Goal: Check status

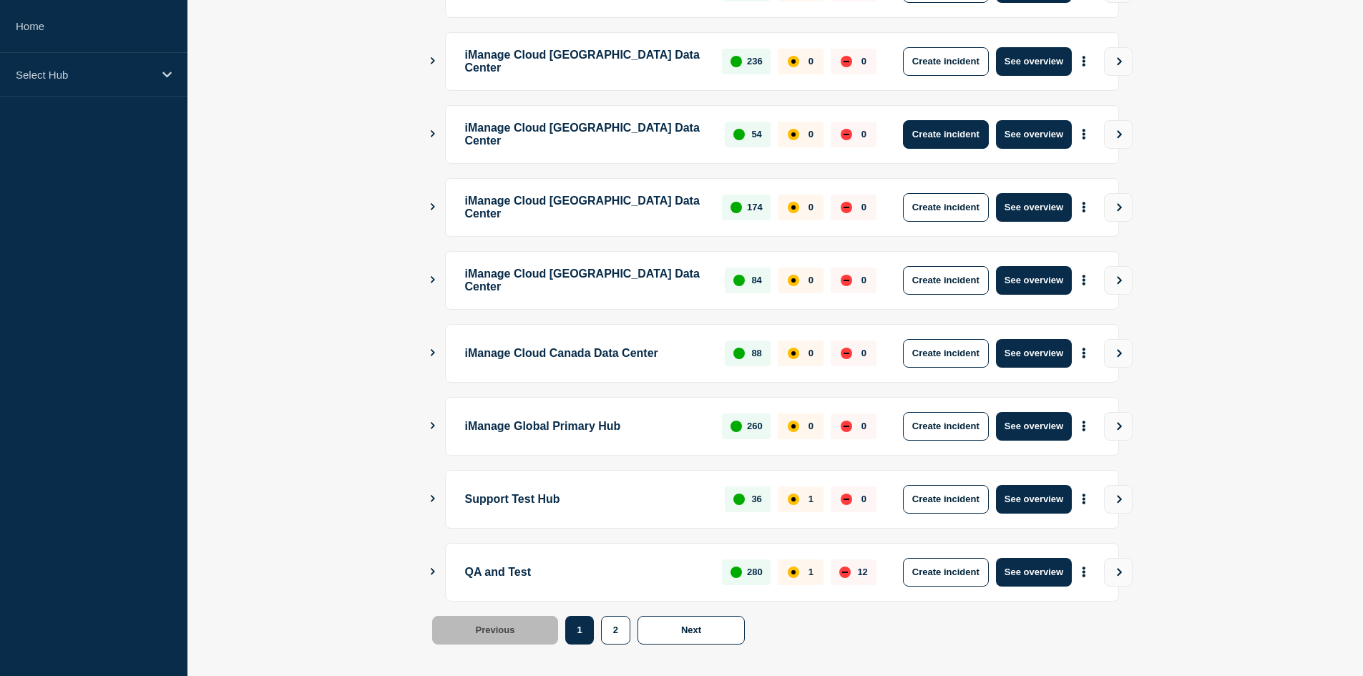
scroll to position [339, 0]
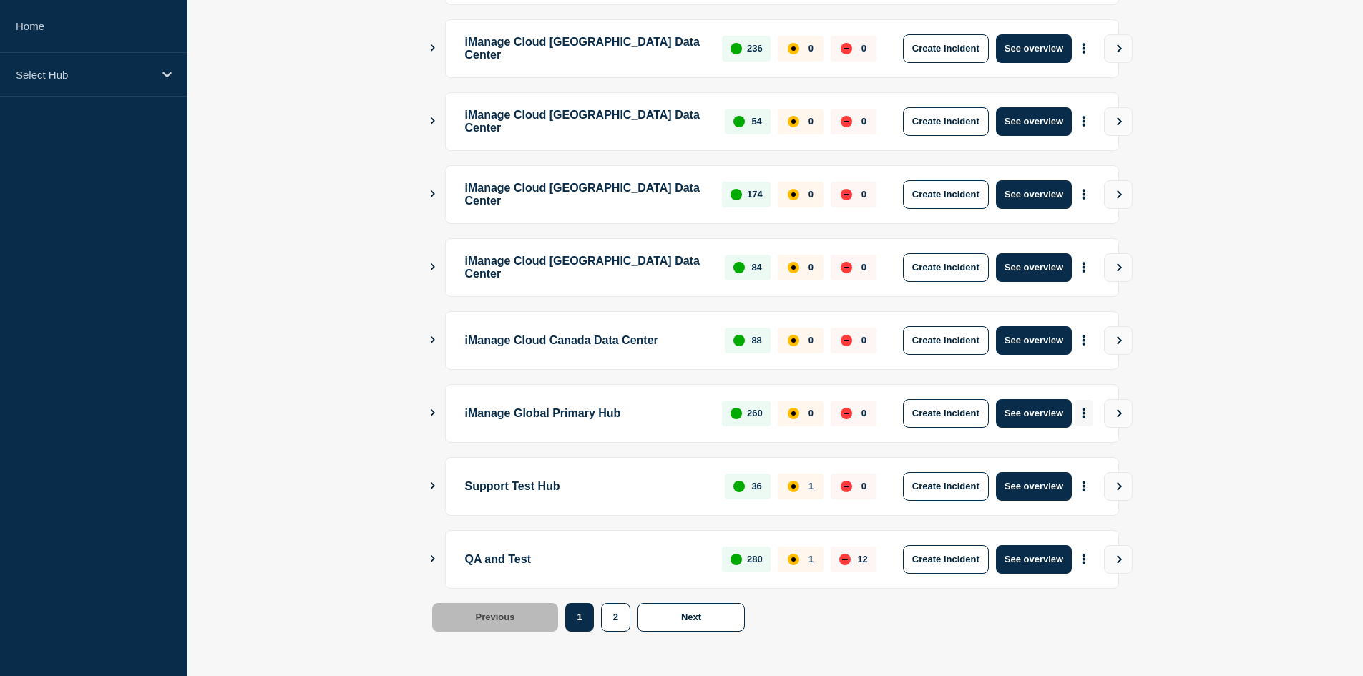
click at [1085, 411] on icon "More actions" at bounding box center [1084, 413] width 4 height 11
click at [1095, 482] on div "Create incident Create maintenance View Status Page" at bounding box center [1082, 466] width 145 height 72
drag, startPoint x: 1243, startPoint y: 419, endPoint x: 963, endPoint y: 276, distance: 314.3
click at [1243, 417] on main "iManage Cloud US Data Center 1736 0 0 Create incident See overview iManage Clou…" at bounding box center [776, 263] width 1176 height 826
click at [1082, 414] on icon "More actions" at bounding box center [1084, 413] width 4 height 11
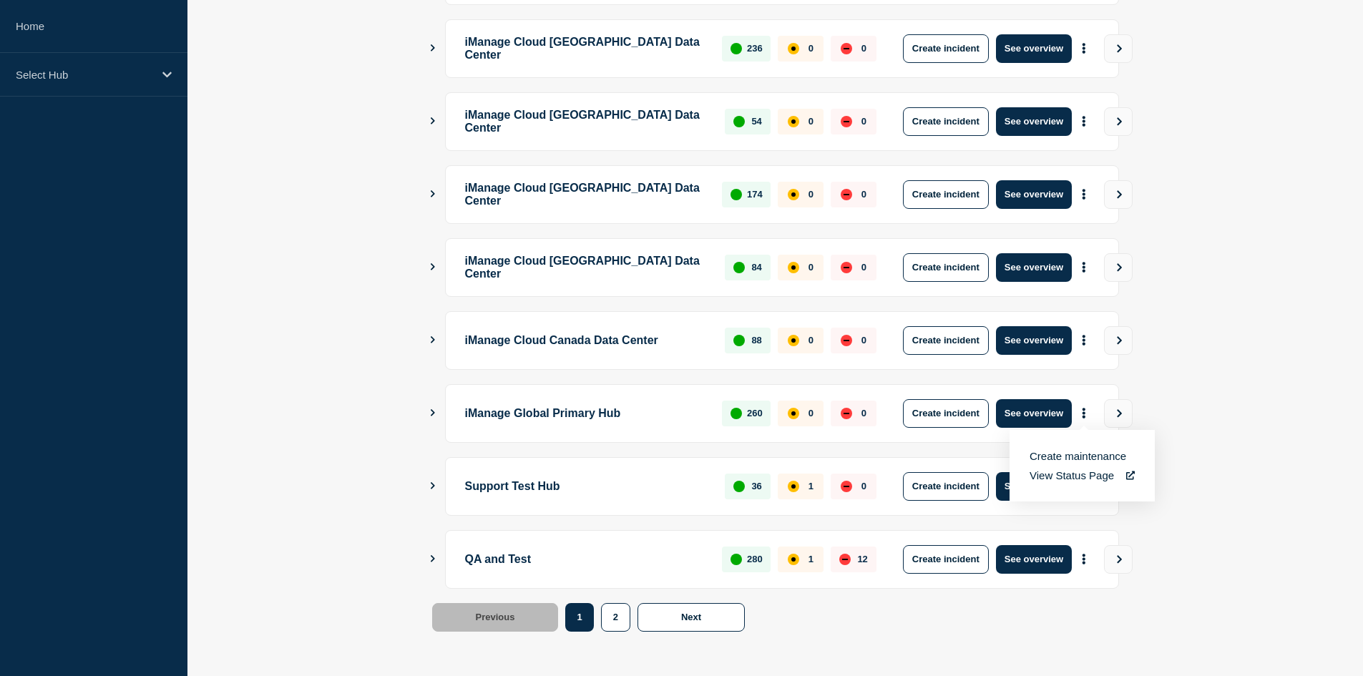
click at [1071, 475] on link "View Status Page" at bounding box center [1082, 476] width 105 height 12
